Goal: Transaction & Acquisition: Obtain resource

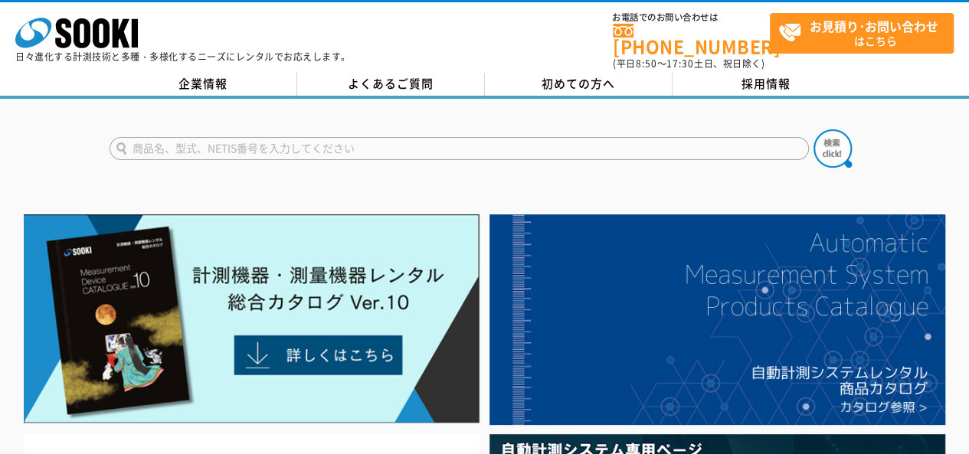
click at [183, 143] on input "text" at bounding box center [460, 148] width 700 height 23
type input "露点計"
click at [831, 133] on img at bounding box center [833, 149] width 38 height 38
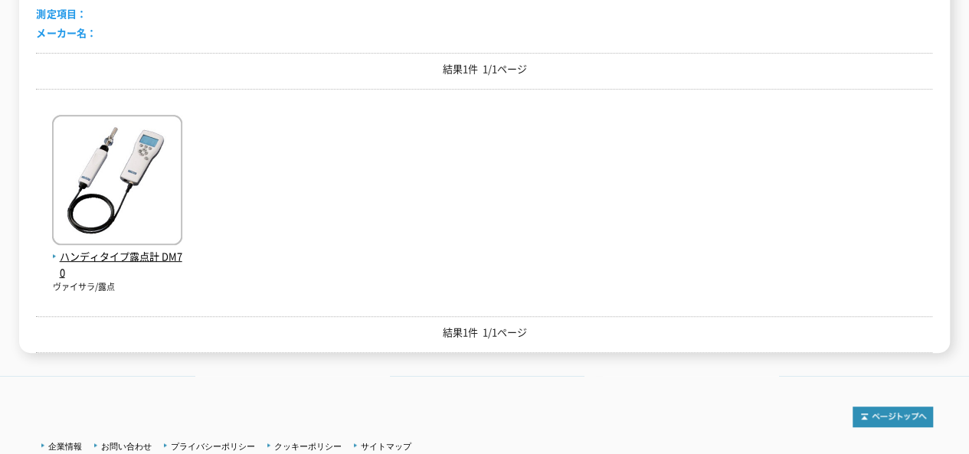
scroll to position [307, 0]
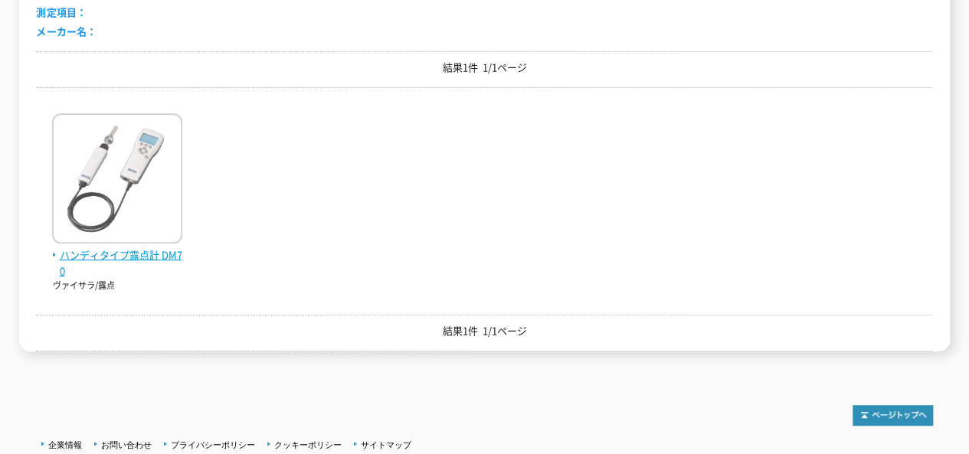
click at [156, 185] on img at bounding box center [117, 180] width 130 height 134
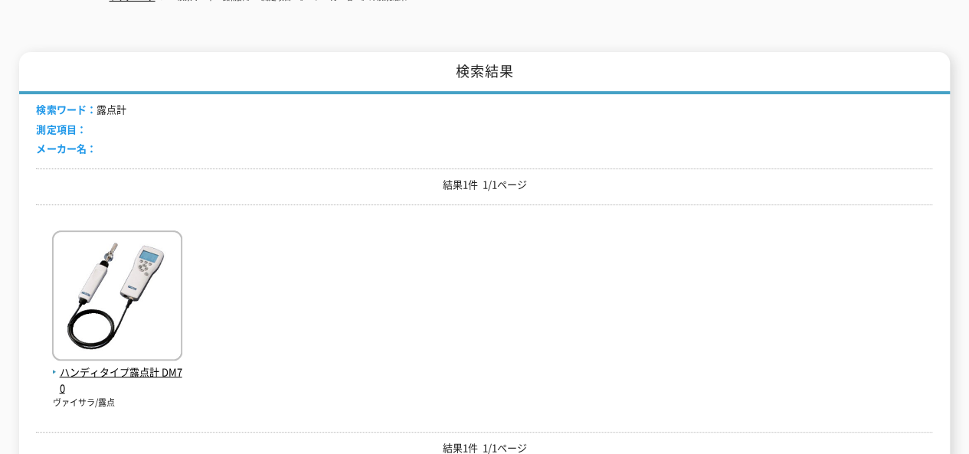
scroll to position [188, 0]
